Goal: Task Accomplishment & Management: Use online tool/utility

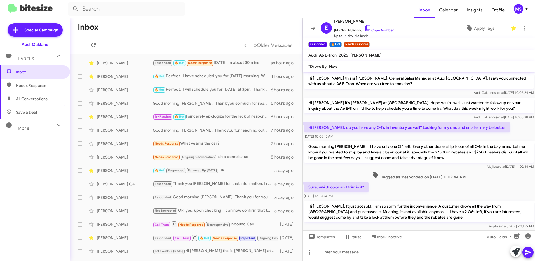
scroll to position [112, 0]
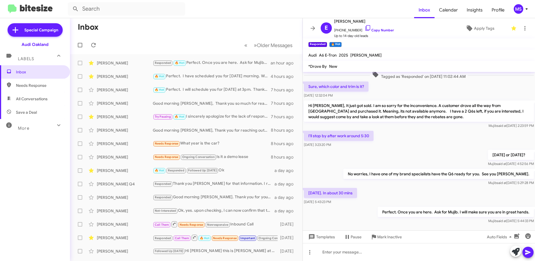
scroll to position [112, 0]
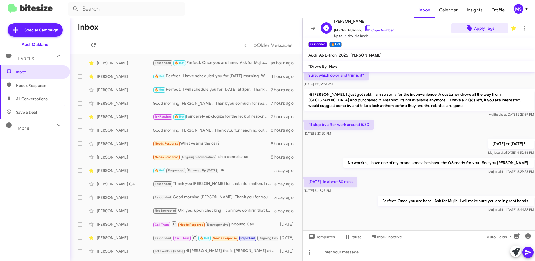
click at [478, 30] on span "Apply Tags" at bounding box center [484, 28] width 20 height 10
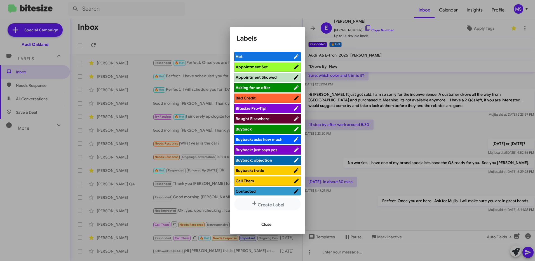
click at [287, 68] on span "Appointment Set" at bounding box center [265, 67] width 58 height 6
click at [269, 224] on span "Close" at bounding box center [266, 224] width 10 height 10
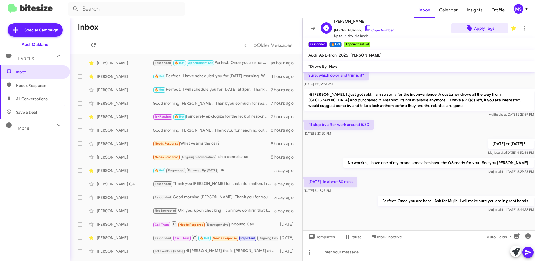
click at [479, 29] on span "Apply Tags" at bounding box center [484, 28] width 20 height 10
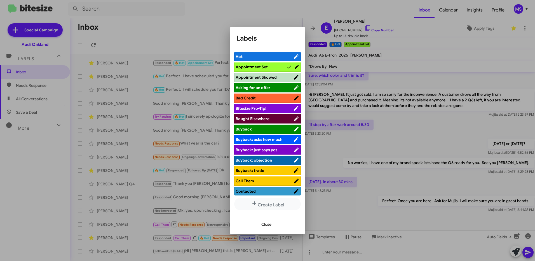
click at [275, 75] on span "Appointment Showed" at bounding box center [256, 77] width 41 height 5
click at [266, 225] on span "Close" at bounding box center [266, 224] width 10 height 10
